Goal: Find specific page/section: Find specific page/section

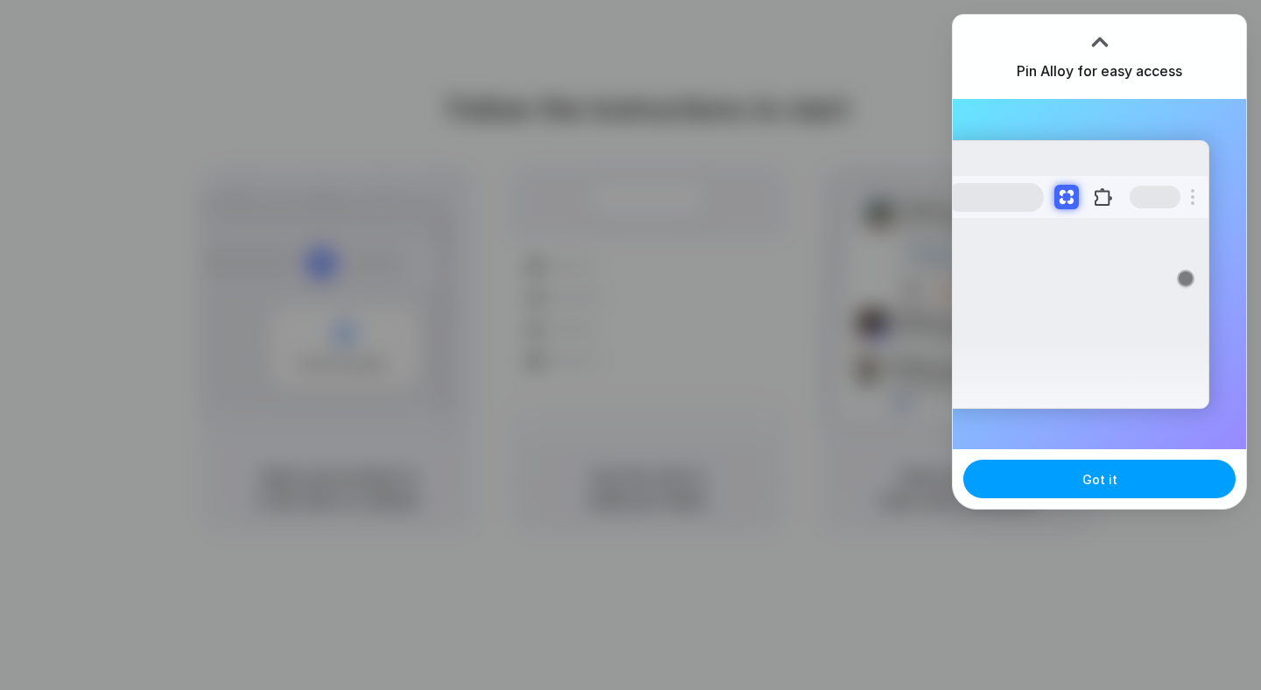
click at [1107, 479] on span "Got it" at bounding box center [1099, 479] width 35 height 18
